Goal: Task Accomplishment & Management: Use online tool/utility

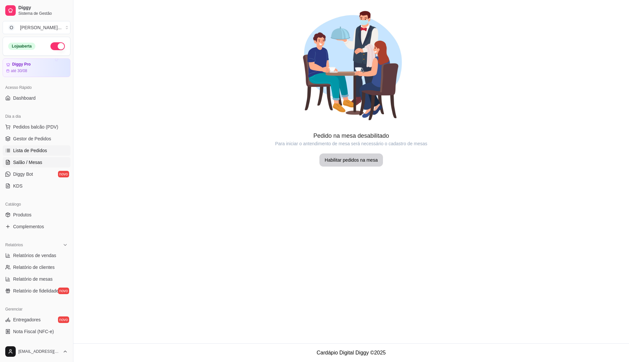
click at [38, 146] on link "Lista de Pedidos" at bounding box center [37, 150] width 68 height 10
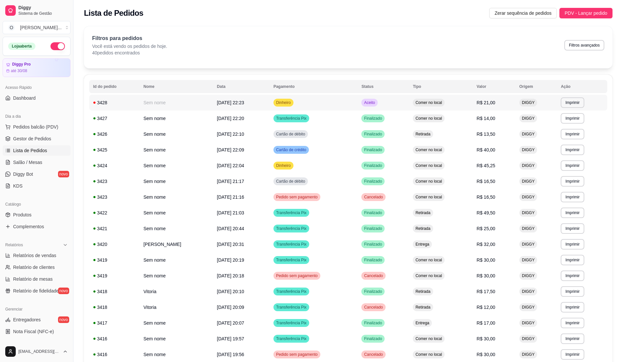
click at [354, 108] on td "Dinheiro" at bounding box center [313, 103] width 88 height 16
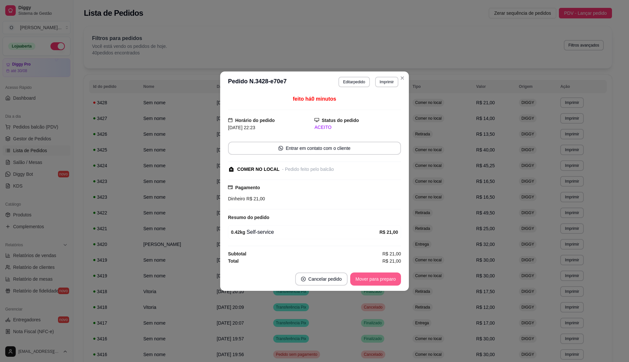
click at [374, 278] on button "Mover para preparo" at bounding box center [375, 278] width 51 height 13
click at [374, 278] on button "Mover para retirada disponível" at bounding box center [365, 278] width 70 height 13
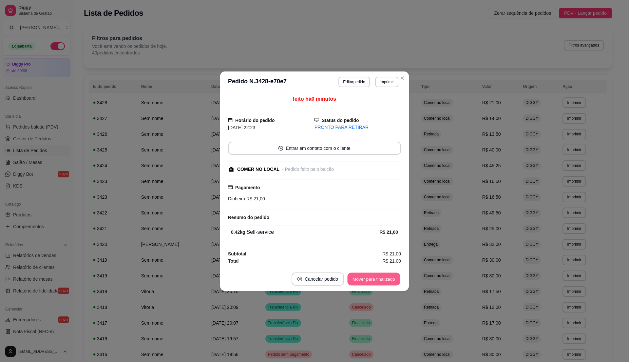
click at [374, 278] on button "Mover para finalizado" at bounding box center [374, 278] width 53 height 13
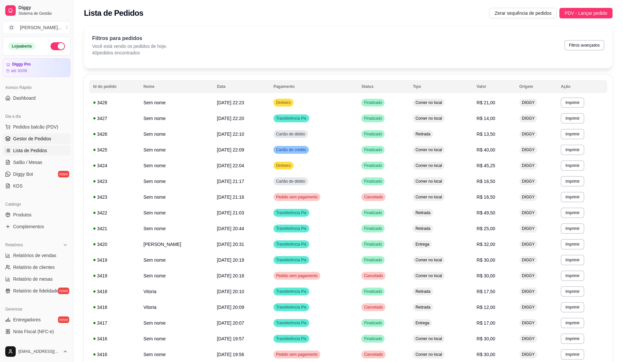
click at [50, 139] on link "Gestor de Pedidos" at bounding box center [37, 138] width 68 height 10
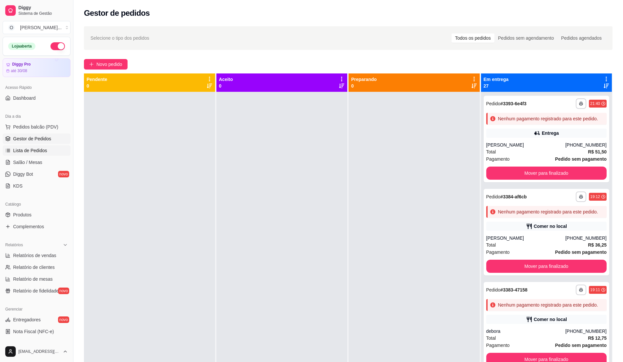
click at [38, 154] on span "Lista de Pedidos" at bounding box center [30, 150] width 34 height 7
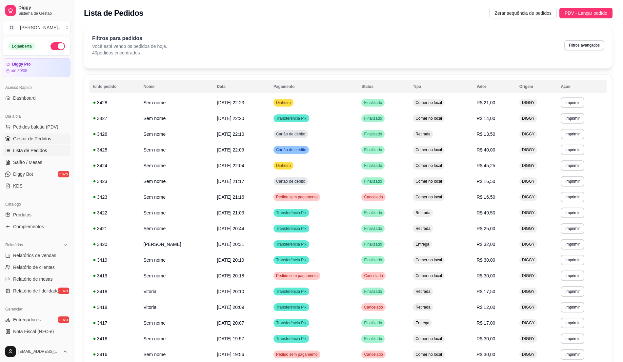
click at [36, 142] on span "Gestor de Pedidos" at bounding box center [32, 138] width 38 height 7
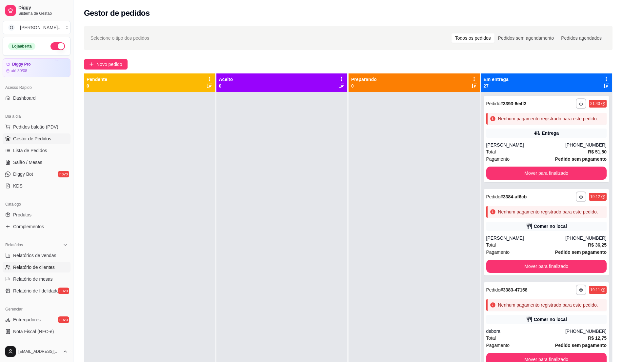
click at [59, 269] on link "Relatório de clientes" at bounding box center [37, 267] width 68 height 10
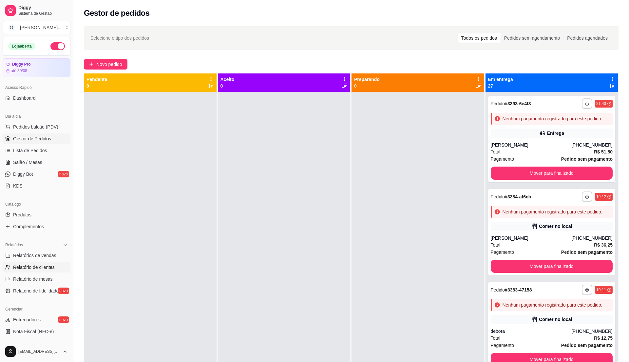
select select "30"
select select "HIGHEST_TOTAL_SPENT_WITH_ORDERS"
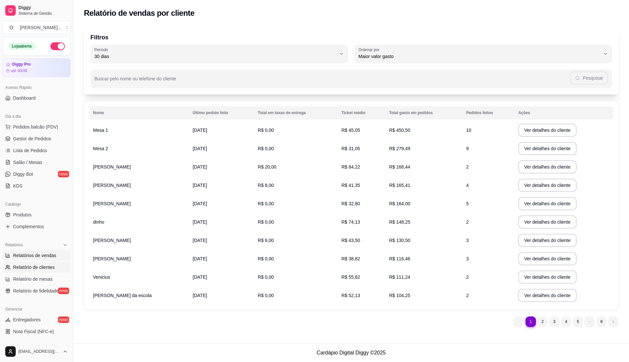
click at [55, 256] on link "Relatórios de vendas" at bounding box center [37, 255] width 68 height 10
select select "ALL"
select select "0"
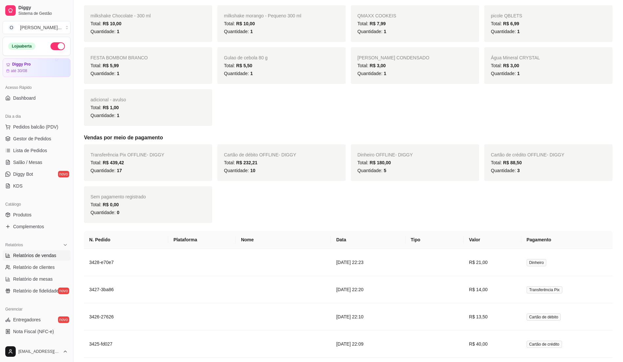
scroll to position [218, 0]
click at [40, 147] on span "Lista de Pedidos" at bounding box center [30, 150] width 34 height 7
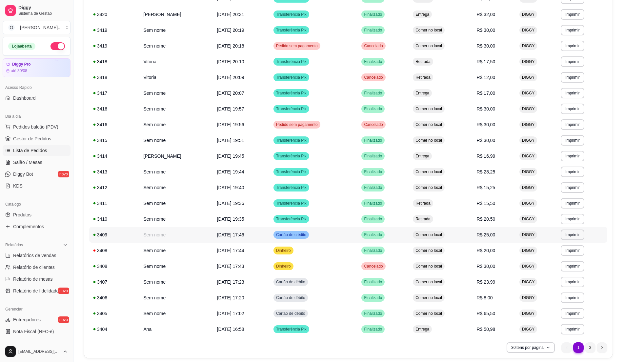
scroll to position [209, 0]
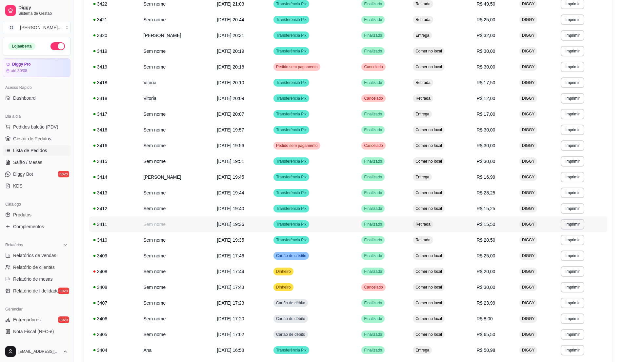
click at [472, 229] on td "Retirada" at bounding box center [441, 224] width 64 height 16
click at [495, 226] on span "R$ 15,50" at bounding box center [486, 224] width 19 height 5
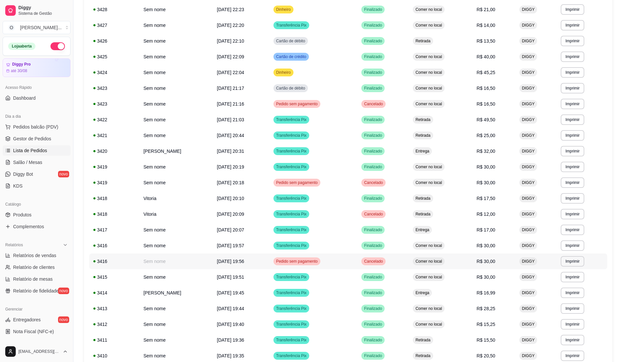
scroll to position [78, 0]
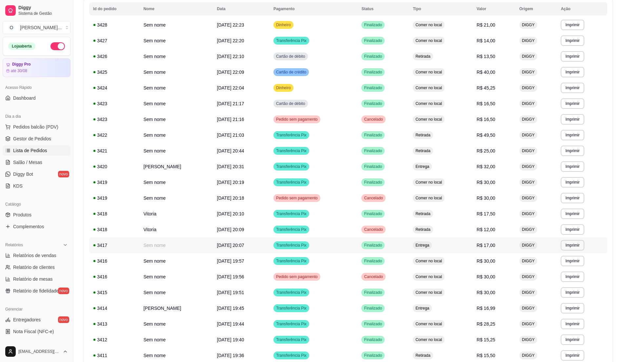
click at [454, 241] on td "Entrega" at bounding box center [441, 245] width 64 height 16
click at [508, 162] on td "R$ 32,00" at bounding box center [494, 167] width 43 height 16
click at [409, 136] on td "Finalizado" at bounding box center [382, 135] width 51 height 16
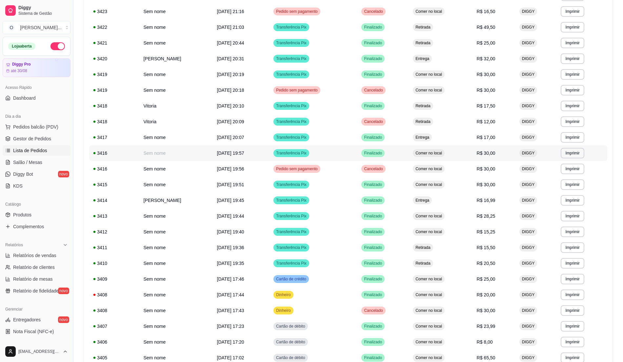
scroll to position [165, 0]
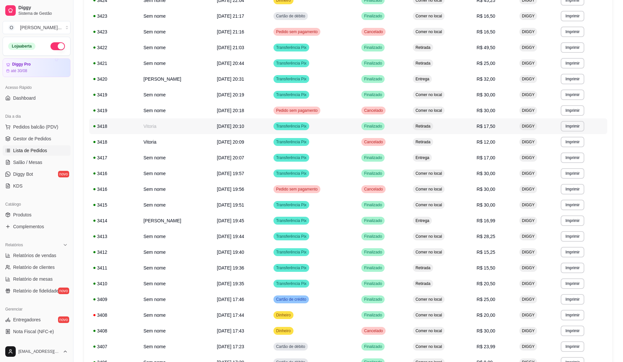
click at [343, 128] on td "Transferência Pix" at bounding box center [313, 126] width 88 height 16
click at [499, 165] on td "R$ 17,00" at bounding box center [494, 158] width 43 height 16
click at [409, 157] on td "Finalizado" at bounding box center [382, 158] width 51 height 16
click at [466, 127] on td "Retirada" at bounding box center [441, 126] width 64 height 16
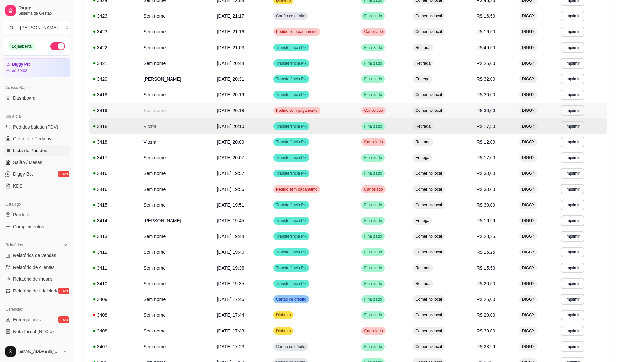
click at [443, 109] on span "Comer no local" at bounding box center [428, 110] width 29 height 5
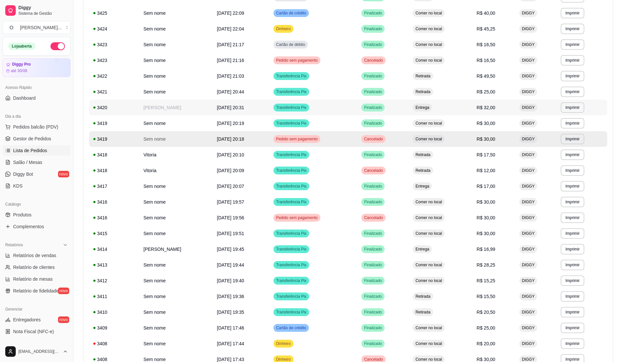
scroll to position [121, 0]
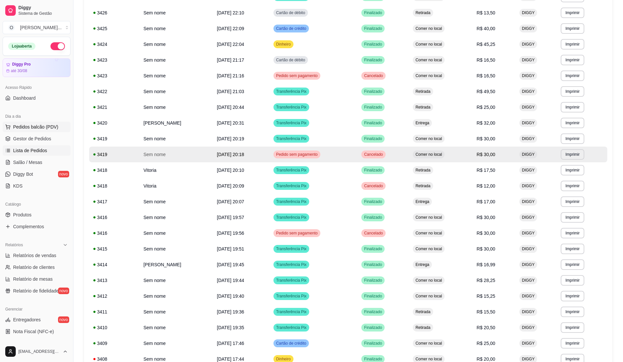
click at [47, 128] on span "Pedidos balcão (PDV)" at bounding box center [35, 127] width 45 height 7
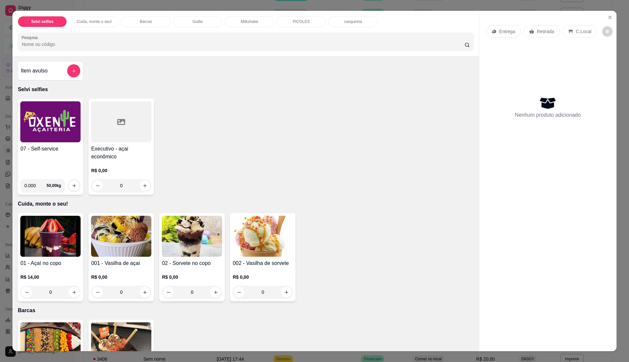
click at [52, 145] on h4 "07 - Self-service" at bounding box center [50, 149] width 60 height 8
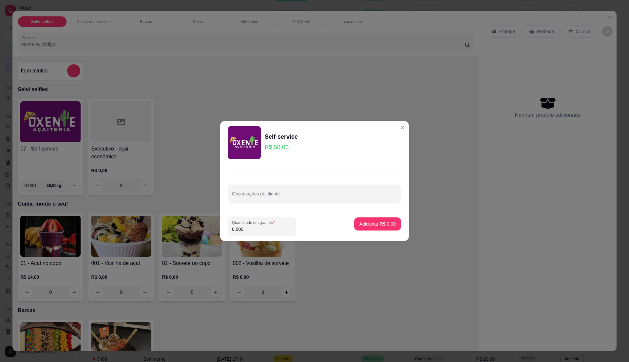
click at [262, 232] on input "0.000" at bounding box center [262, 229] width 60 height 7
click at [252, 223] on label "Quantidade em gramas" at bounding box center [254, 223] width 45 height 6
click at [252, 226] on input "0" at bounding box center [262, 229] width 60 height 7
type input "0.255"
click at [370, 219] on button "Adicionar R$ 12,75" at bounding box center [376, 223] width 49 height 13
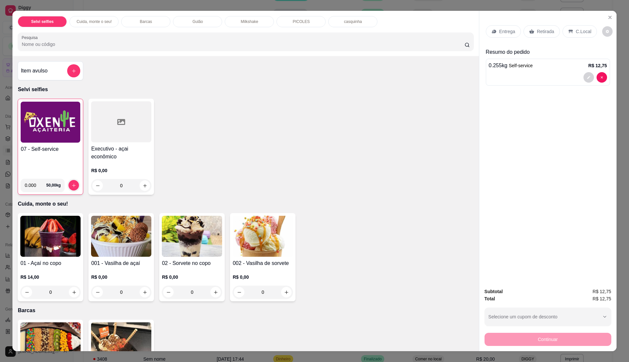
click at [576, 34] on p "C.Local" at bounding box center [583, 31] width 15 height 7
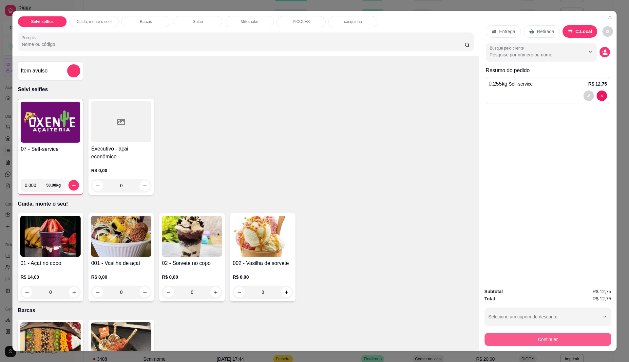
click at [534, 337] on button "Continuar" at bounding box center [548, 339] width 127 height 13
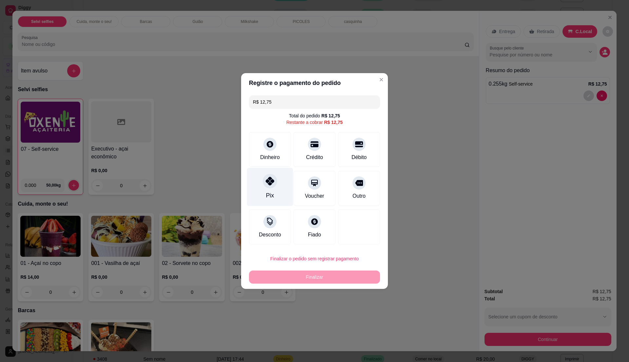
click at [262, 193] on div "Pix" at bounding box center [270, 187] width 46 height 38
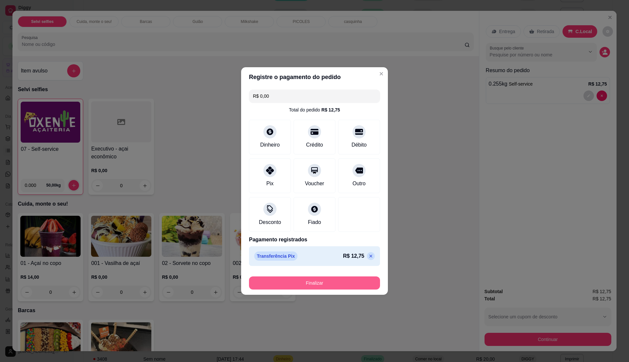
click at [313, 278] on button "Finalizar" at bounding box center [314, 282] width 131 height 13
type input "-R$ 12,75"
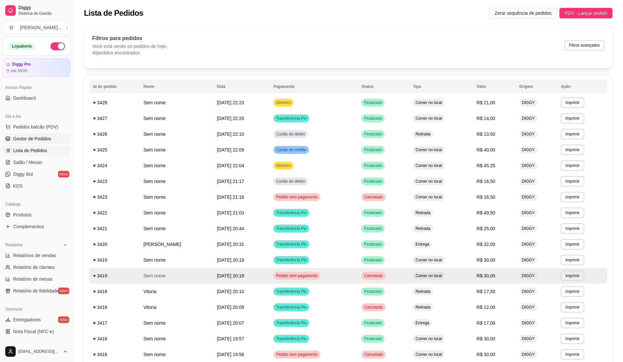
click at [47, 135] on link "Gestor de Pedidos" at bounding box center [37, 138] width 68 height 10
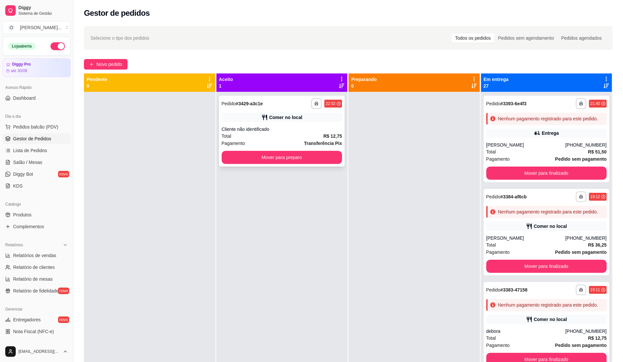
click at [327, 123] on div "**********" at bounding box center [282, 131] width 126 height 71
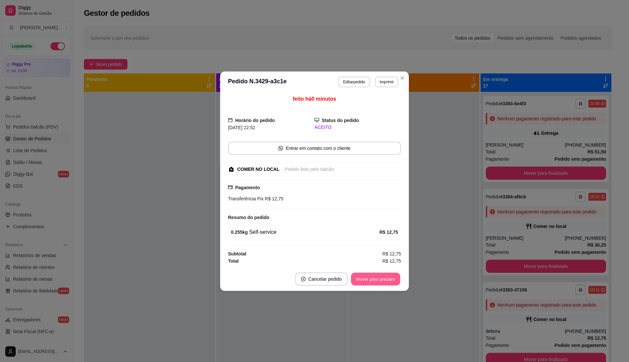
click at [388, 273] on button "Mover para preparo" at bounding box center [375, 278] width 49 height 13
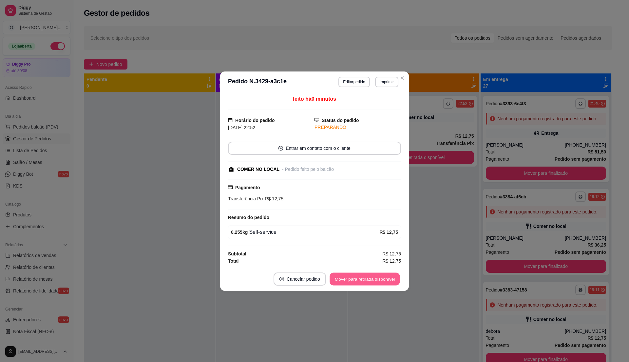
click at [391, 280] on button "Mover para retirada disponível" at bounding box center [365, 278] width 70 height 13
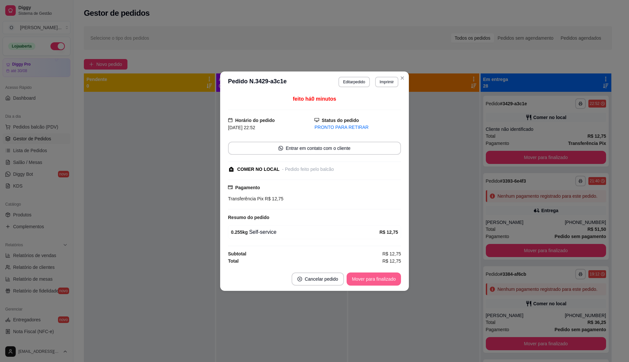
click at [391, 280] on button "Mover para finalizado" at bounding box center [374, 278] width 54 height 13
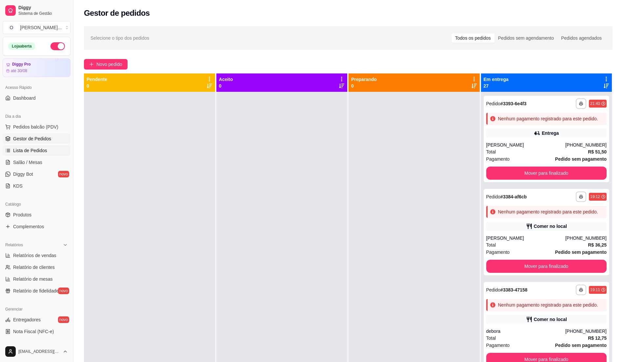
click at [45, 149] on span "Lista de Pedidos" at bounding box center [30, 150] width 34 height 7
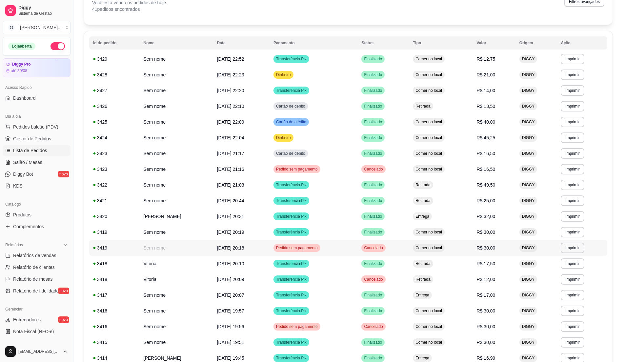
scroll to position [87, 0]
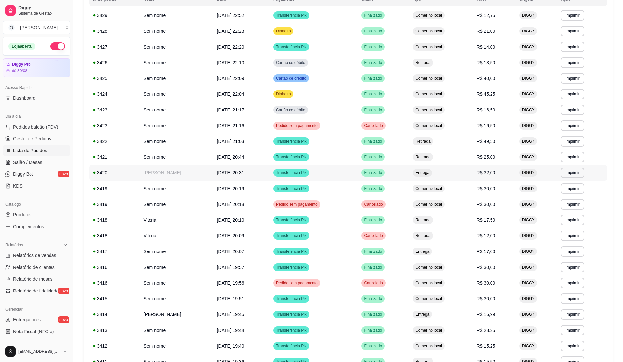
click at [495, 174] on span "R$ 32,00" at bounding box center [486, 172] width 19 height 5
click at [500, 105] on td "R$ 16,50" at bounding box center [494, 110] width 43 height 16
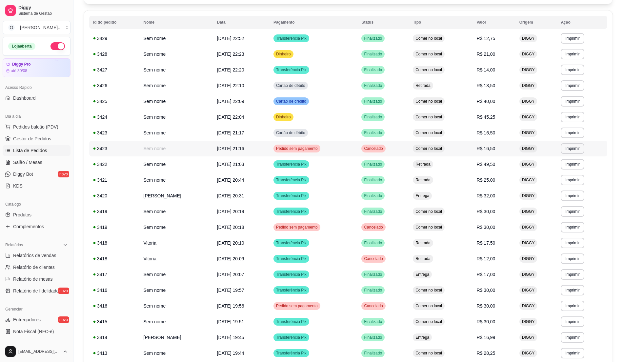
scroll to position [44, 0]
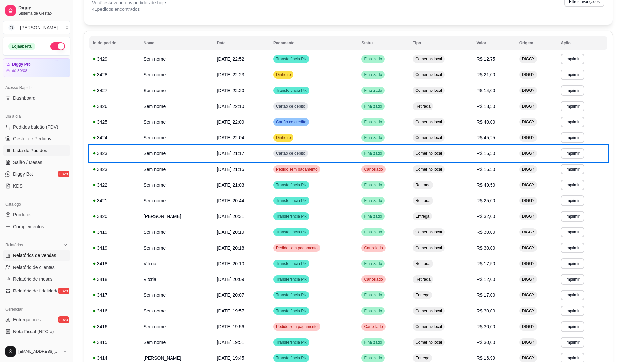
click at [33, 258] on span "Relatórios de vendas" at bounding box center [34, 255] width 43 height 7
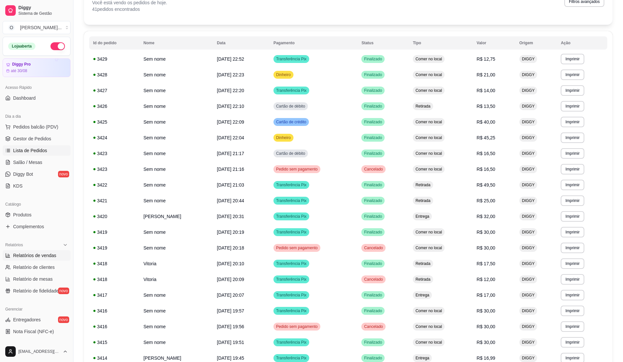
select select "ALL"
select select "0"
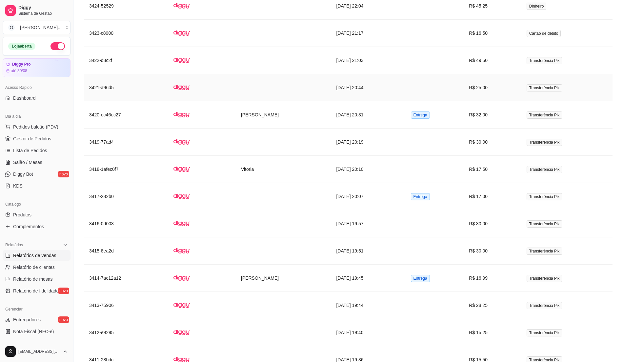
scroll to position [612, 0]
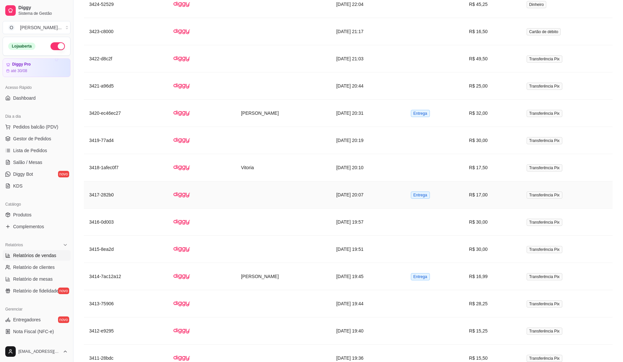
click at [405, 203] on td "[DATE] 20:07" at bounding box center [368, 194] width 74 height 27
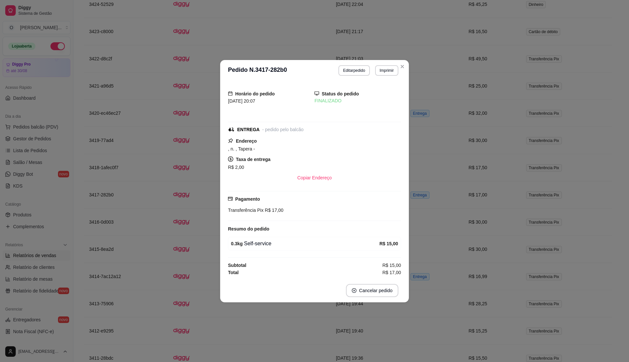
click at [324, 266] on section "**********" at bounding box center [314, 181] width 189 height 242
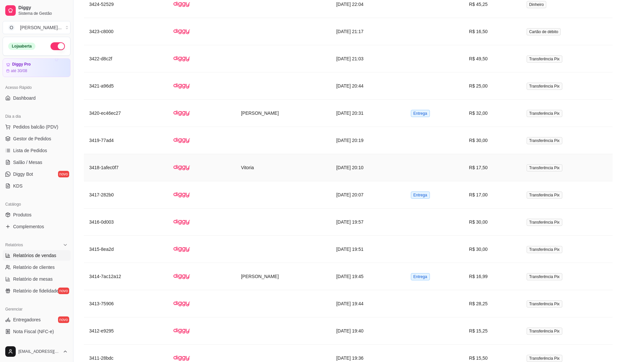
click at [452, 173] on td at bounding box center [434, 167] width 58 height 27
click at [22, 137] on span "Gestor de Pedidos" at bounding box center [32, 138] width 38 height 7
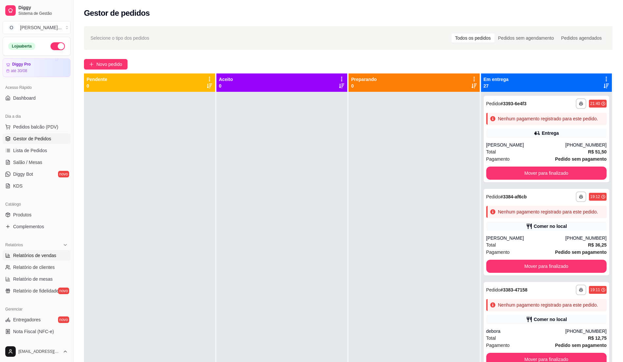
click at [51, 259] on span "Relatórios de vendas" at bounding box center [34, 255] width 43 height 7
select select "ALL"
select select "0"
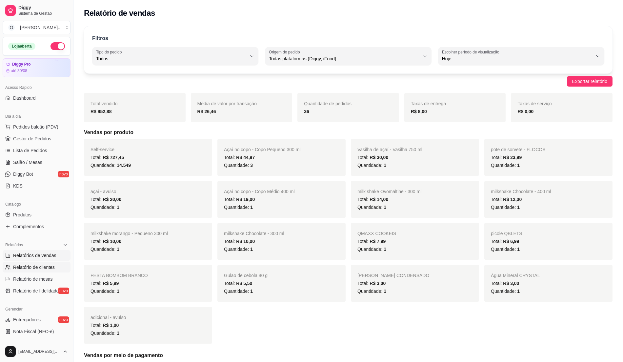
click at [53, 264] on span "Relatório de clientes" at bounding box center [34, 267] width 42 height 7
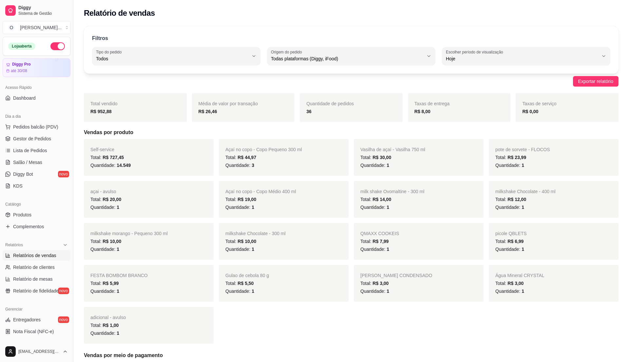
select select "30"
select select "HIGHEST_TOTAL_SPENT_WITH_ORDERS"
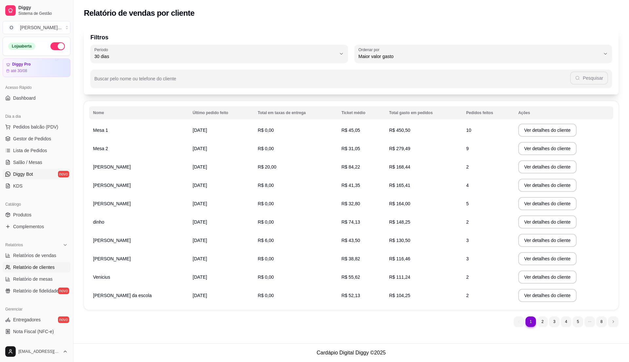
click at [33, 178] on link "Diggy Bot novo" at bounding box center [37, 174] width 68 height 10
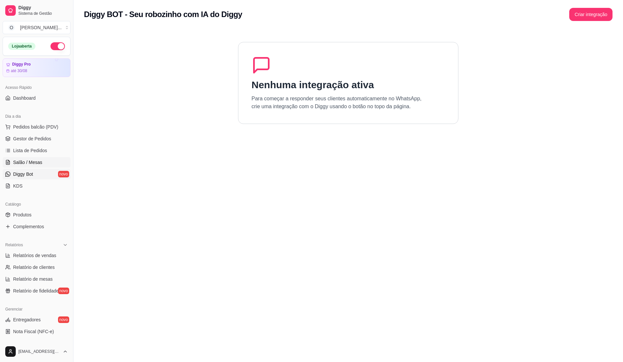
click at [36, 158] on link "Salão / Mesas" at bounding box center [37, 162] width 68 height 10
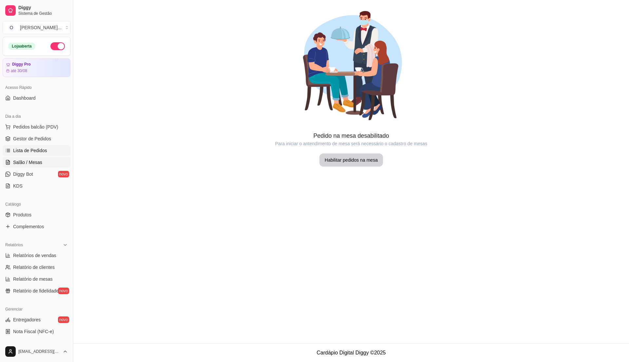
click at [38, 149] on span "Lista de Pedidos" at bounding box center [30, 150] width 34 height 7
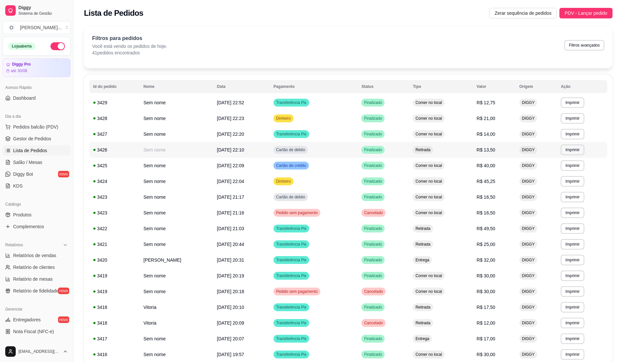
click at [269, 129] on td "[DATE] 22:20" at bounding box center [241, 134] width 56 height 16
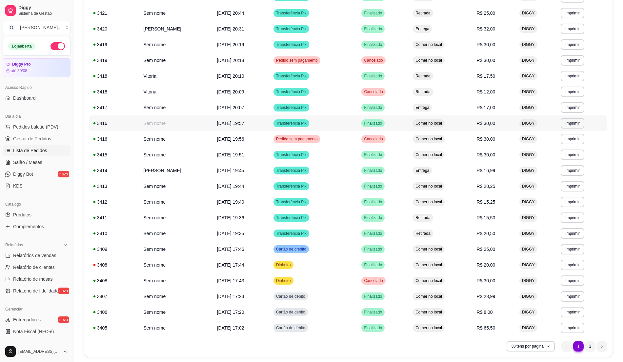
scroll to position [252, 0]
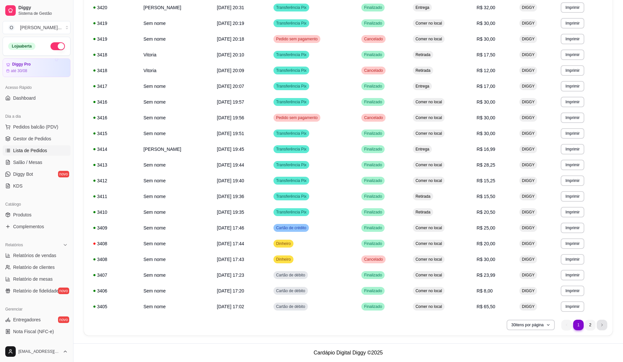
click at [601, 323] on li "next page button" at bounding box center [602, 325] width 10 height 10
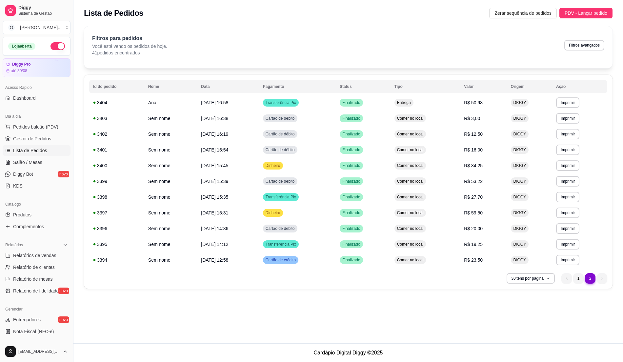
scroll to position [0, 0]
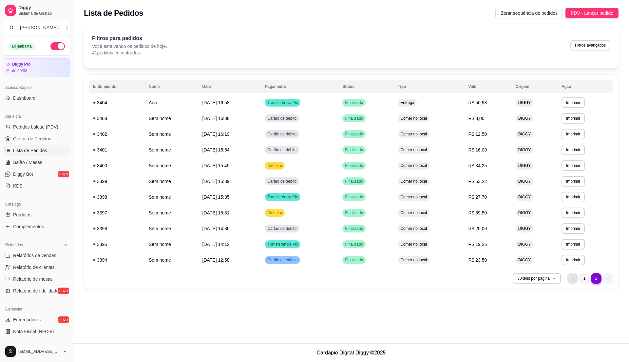
click at [570, 277] on li "previous page button" at bounding box center [573, 278] width 10 height 10
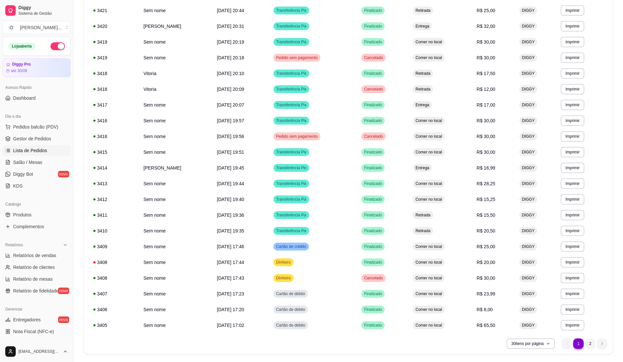
scroll to position [252, 0]
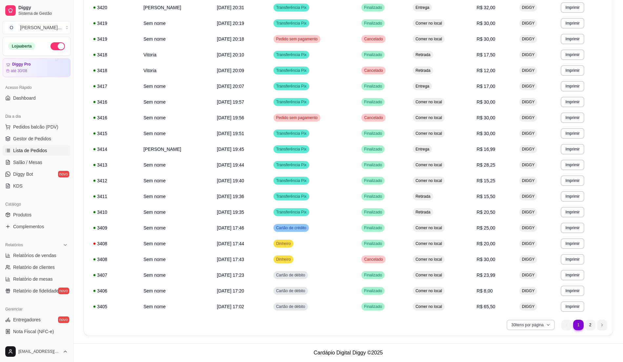
click at [537, 324] on button "30 itens por página" at bounding box center [530, 325] width 48 height 10
click at [533, 307] on span "100 pedidos" at bounding box center [530, 310] width 55 height 7
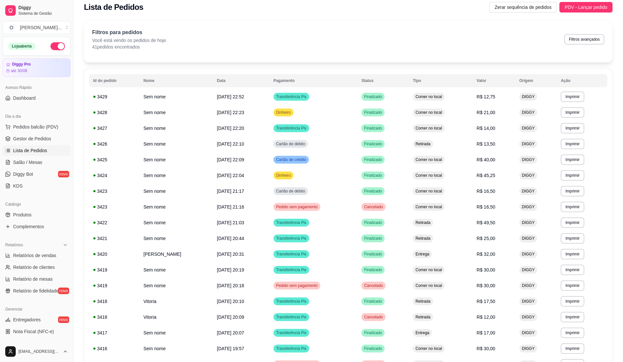
scroll to position [0, 0]
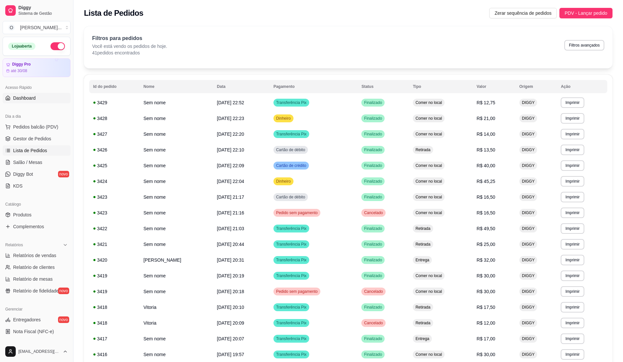
click at [41, 101] on link "Dashboard" at bounding box center [37, 98] width 68 height 10
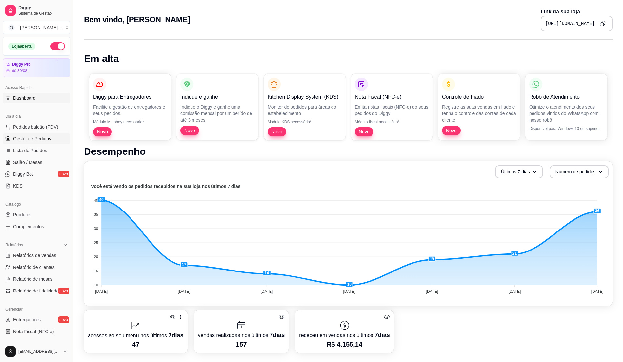
click at [22, 140] on span "Gestor de Pedidos" at bounding box center [32, 138] width 38 height 7
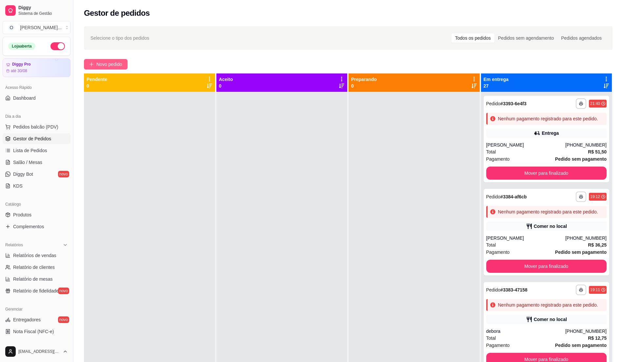
click at [117, 66] on span "Novo pedido" at bounding box center [109, 64] width 26 height 7
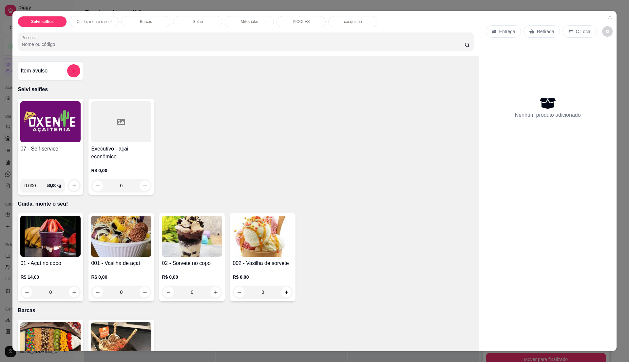
click at [54, 159] on div "07 - Self-service" at bounding box center [50, 159] width 60 height 29
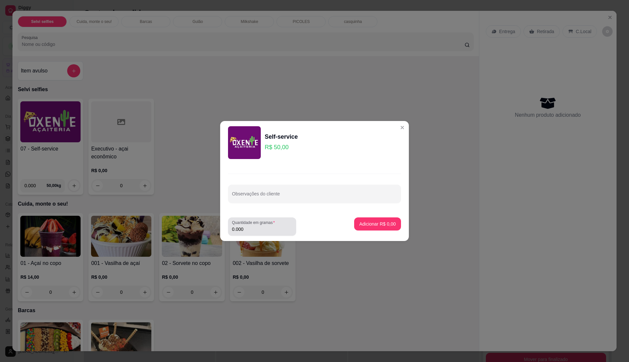
click at [252, 234] on div "Quantidade em gramas 0.000" at bounding box center [262, 226] width 68 height 18
click at [252, 229] on input "0.000" at bounding box center [262, 229] width 60 height 7
type input "0.2"
click at [358, 225] on p "Adicionar R$ 10,00" at bounding box center [377, 224] width 38 height 6
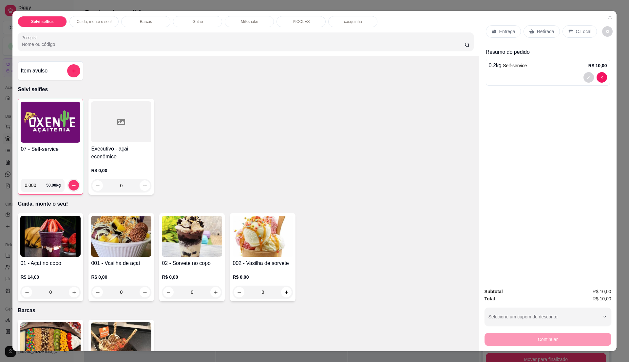
click at [584, 33] on p "C.Local" at bounding box center [583, 31] width 15 height 7
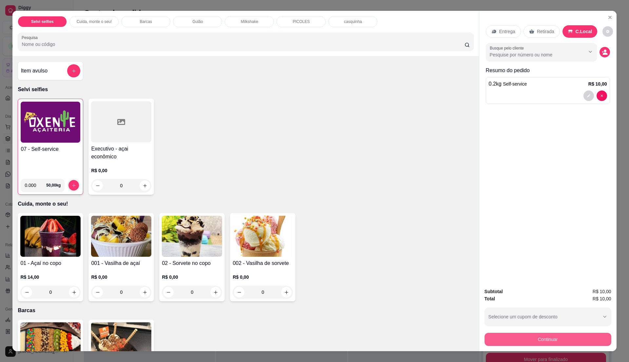
click at [538, 338] on button "Continuar" at bounding box center [548, 339] width 127 height 13
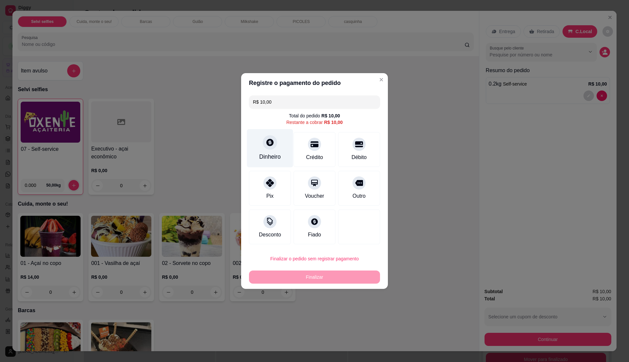
click at [283, 154] on div "Dinheiro" at bounding box center [270, 148] width 46 height 38
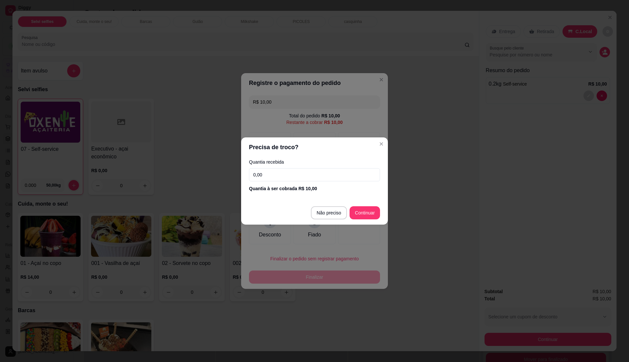
click at [321, 179] on input "0,00" at bounding box center [314, 174] width 131 height 13
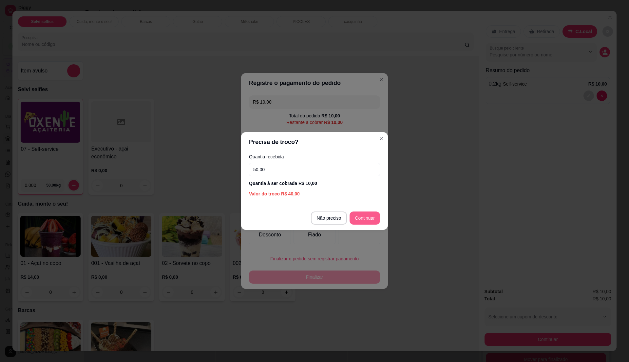
type input "50,00"
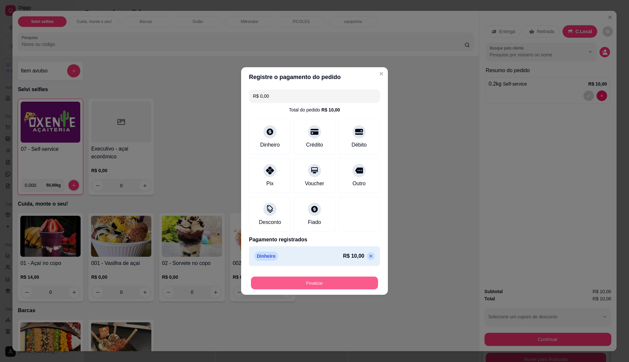
click at [357, 284] on button "Finalizar" at bounding box center [314, 283] width 127 height 13
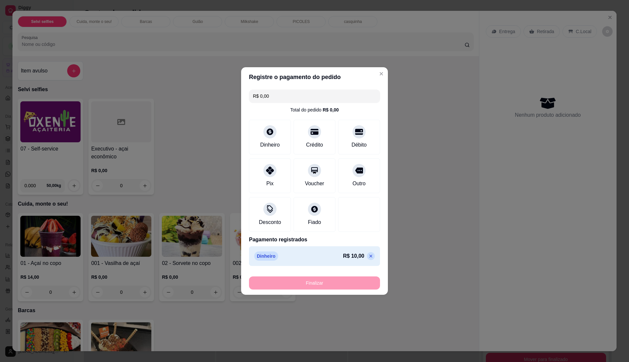
type input "-R$ 10,00"
